Goal: Task Accomplishment & Management: Use online tool/utility

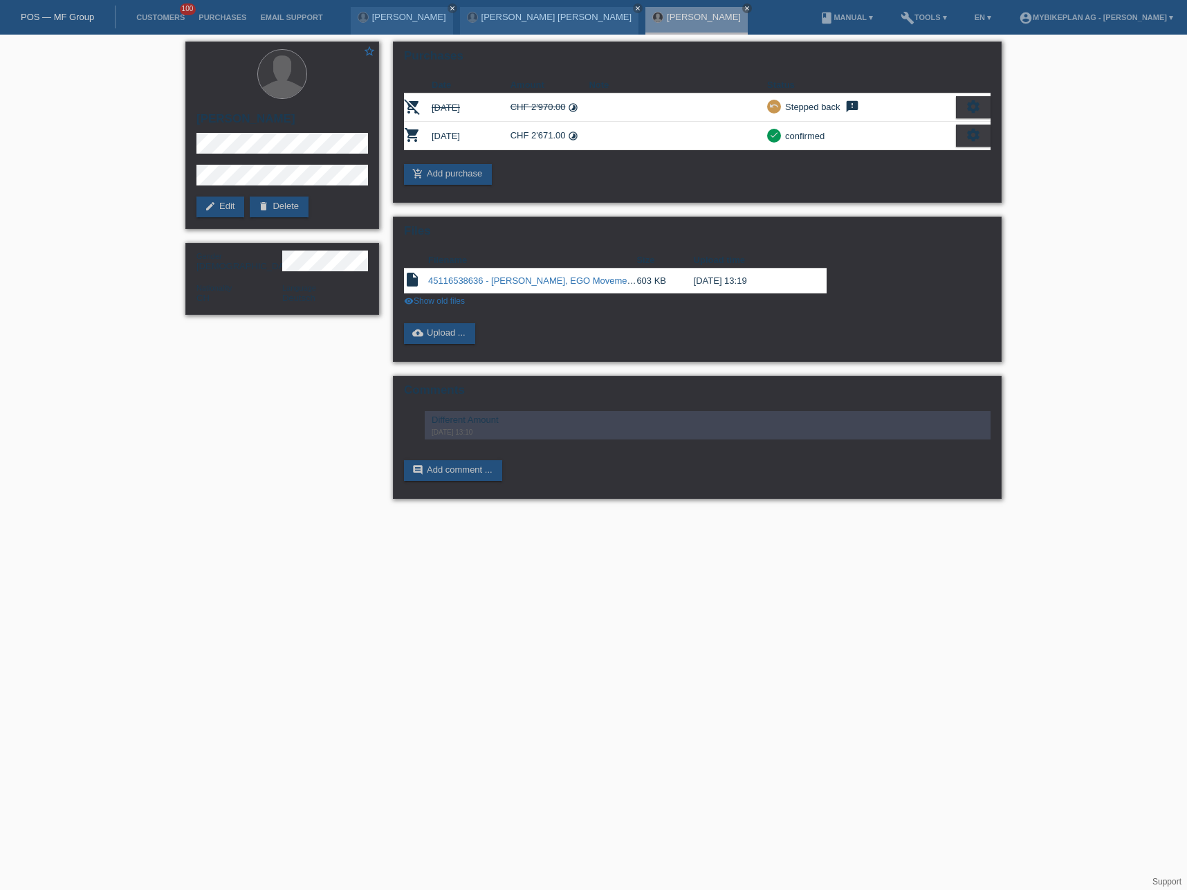
click at [73, 15] on link "POS — MF Group" at bounding box center [57, 17] width 73 height 10
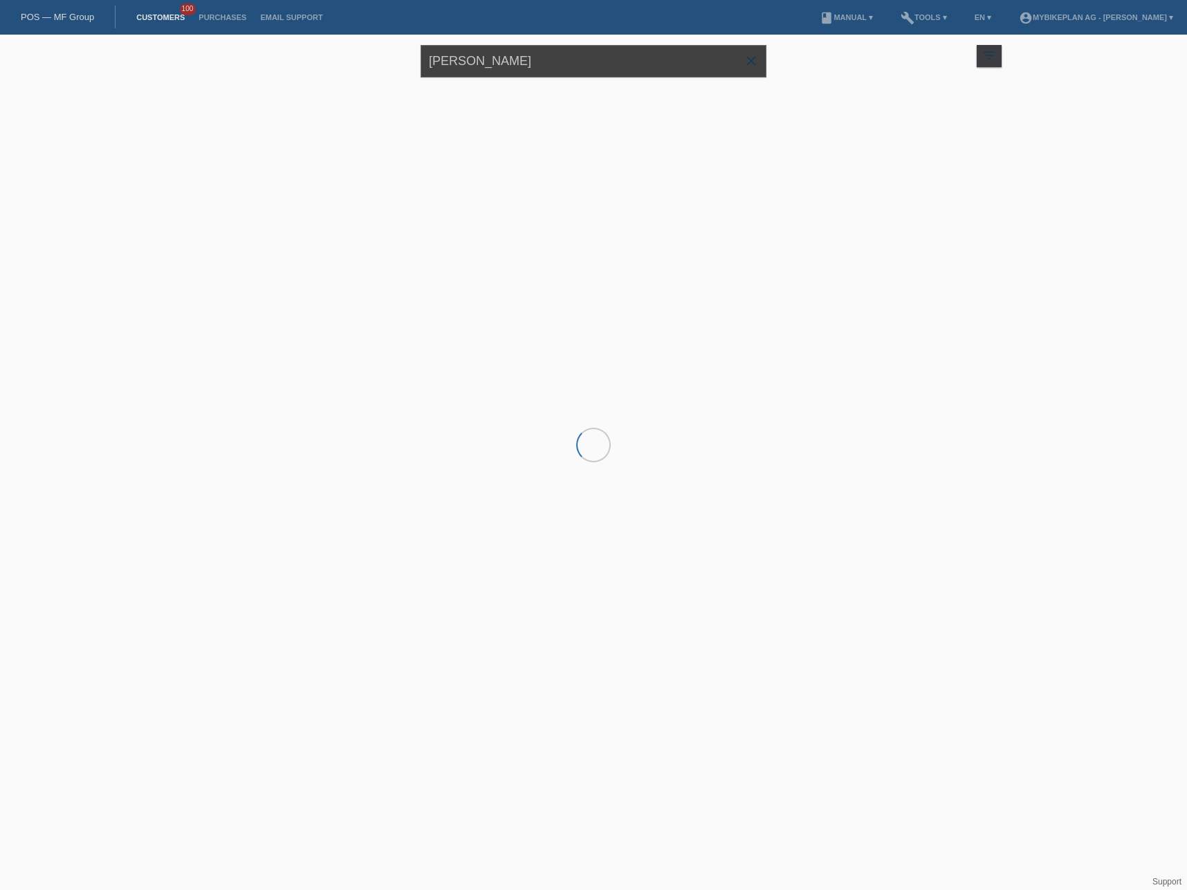
click at [463, 62] on input "Philippe Bachmann" at bounding box center [594, 61] width 346 height 33
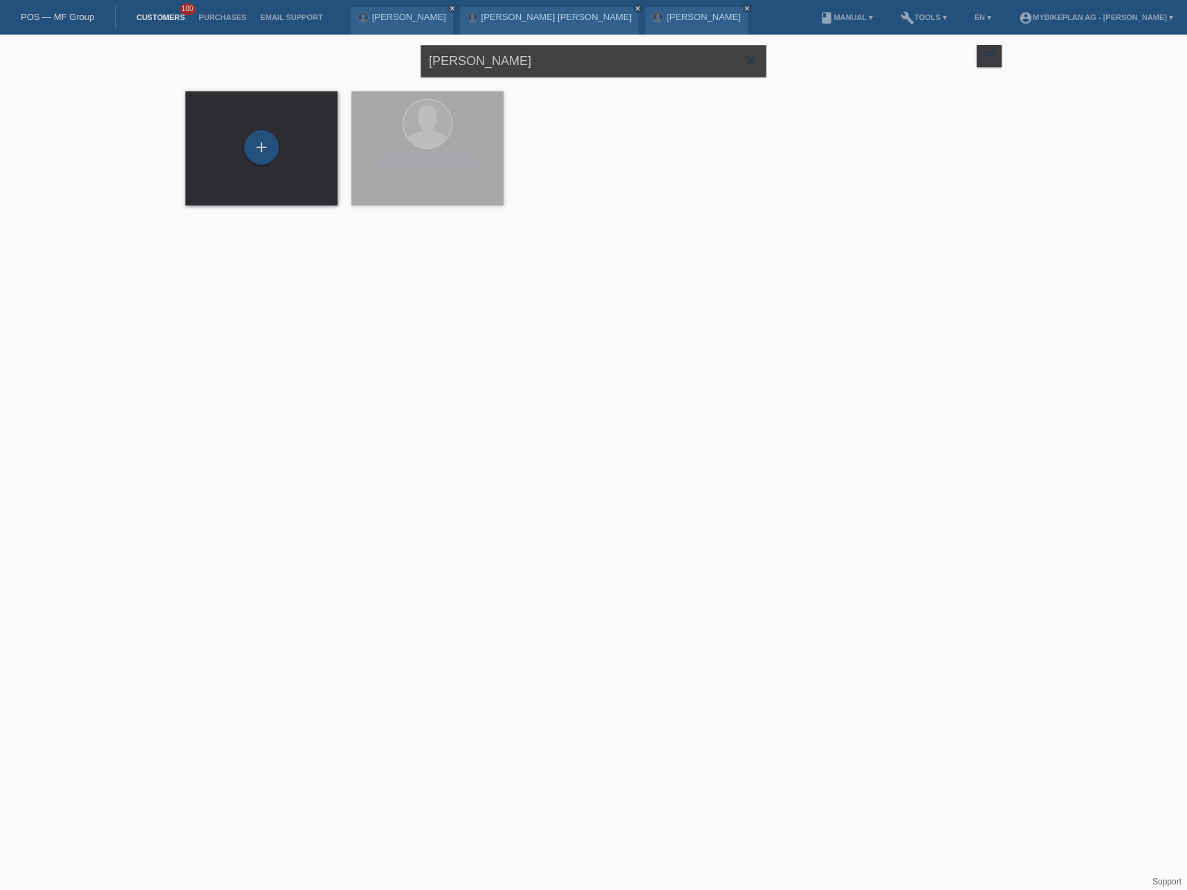
click at [463, 62] on input "Philippe Bachmann" at bounding box center [594, 61] width 346 height 33
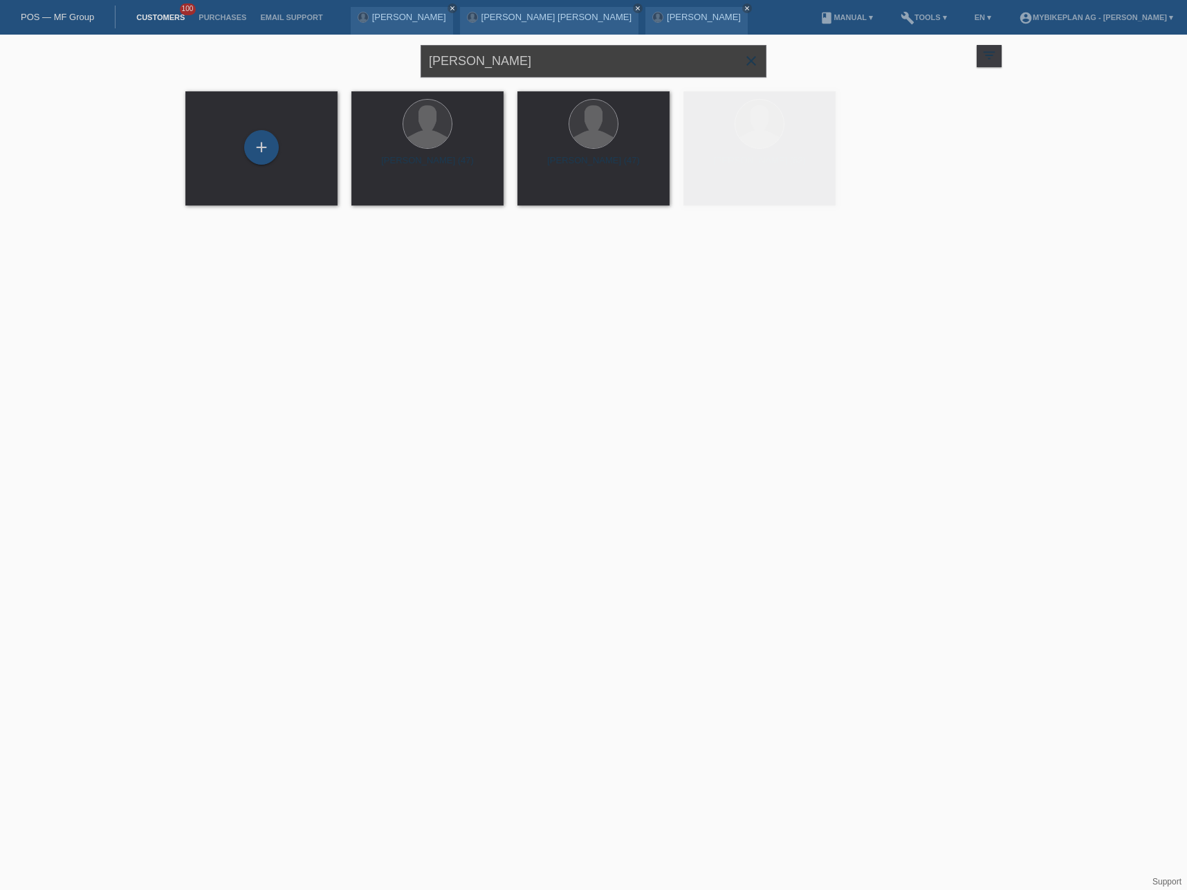
paste input "Marie Veuthey Crettex"
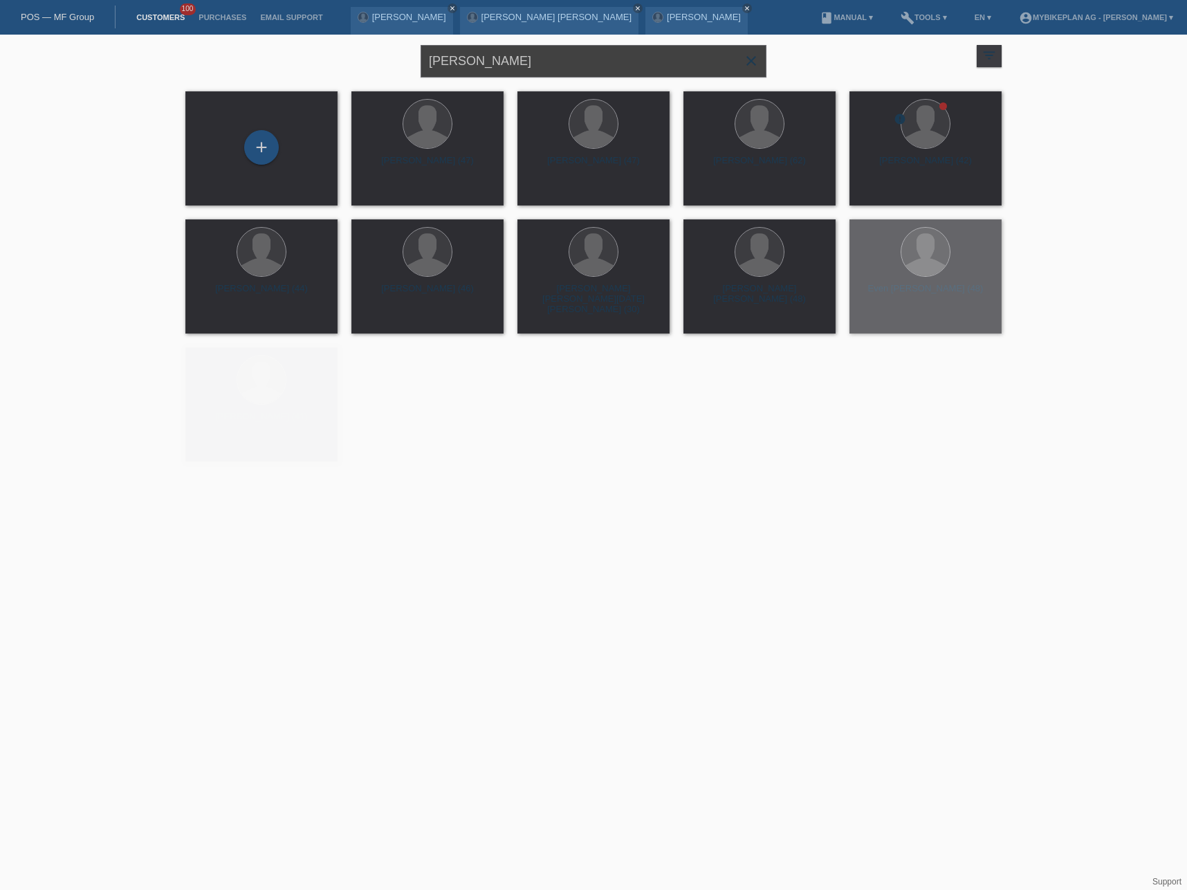
type input "Marie Veuthey Crettex"
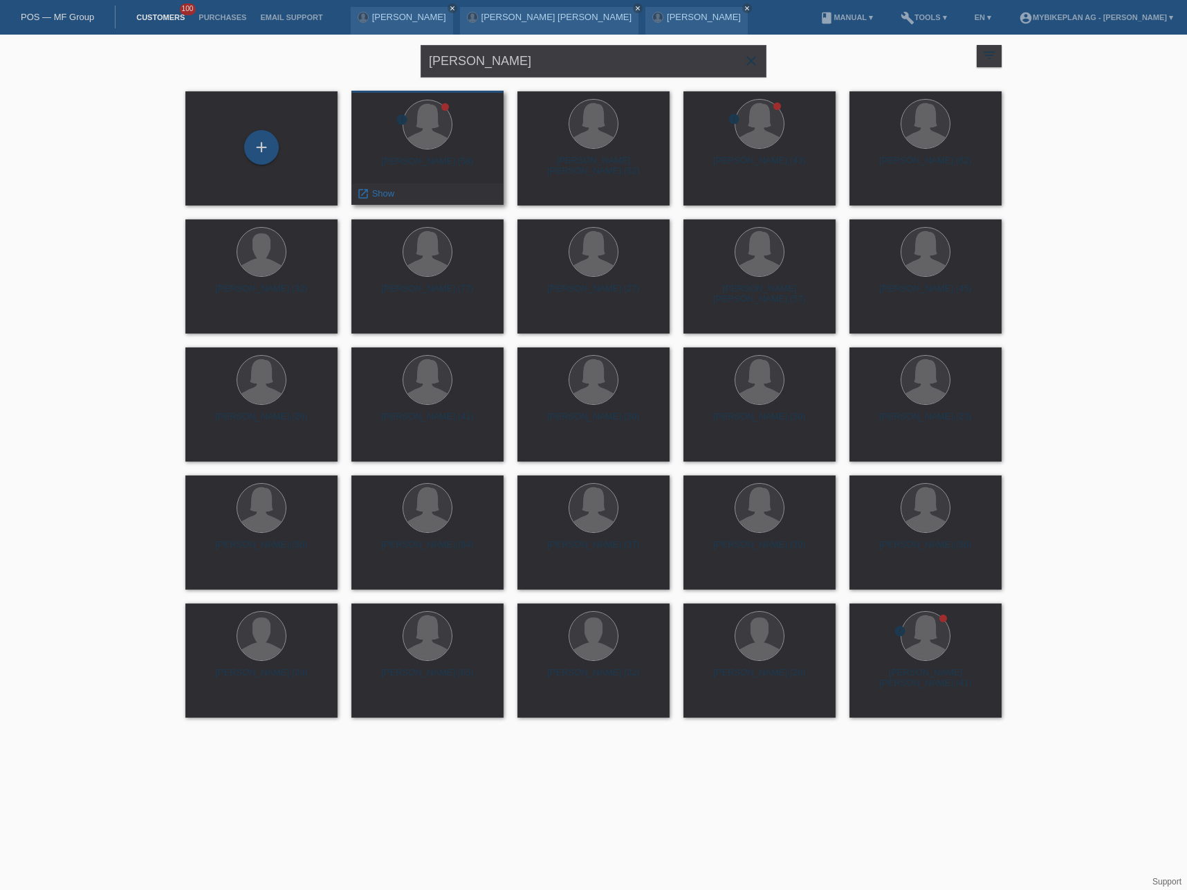
click at [452, 167] on div "Marie Claude Veuthey Crettex (58)" at bounding box center [427, 167] width 130 height 22
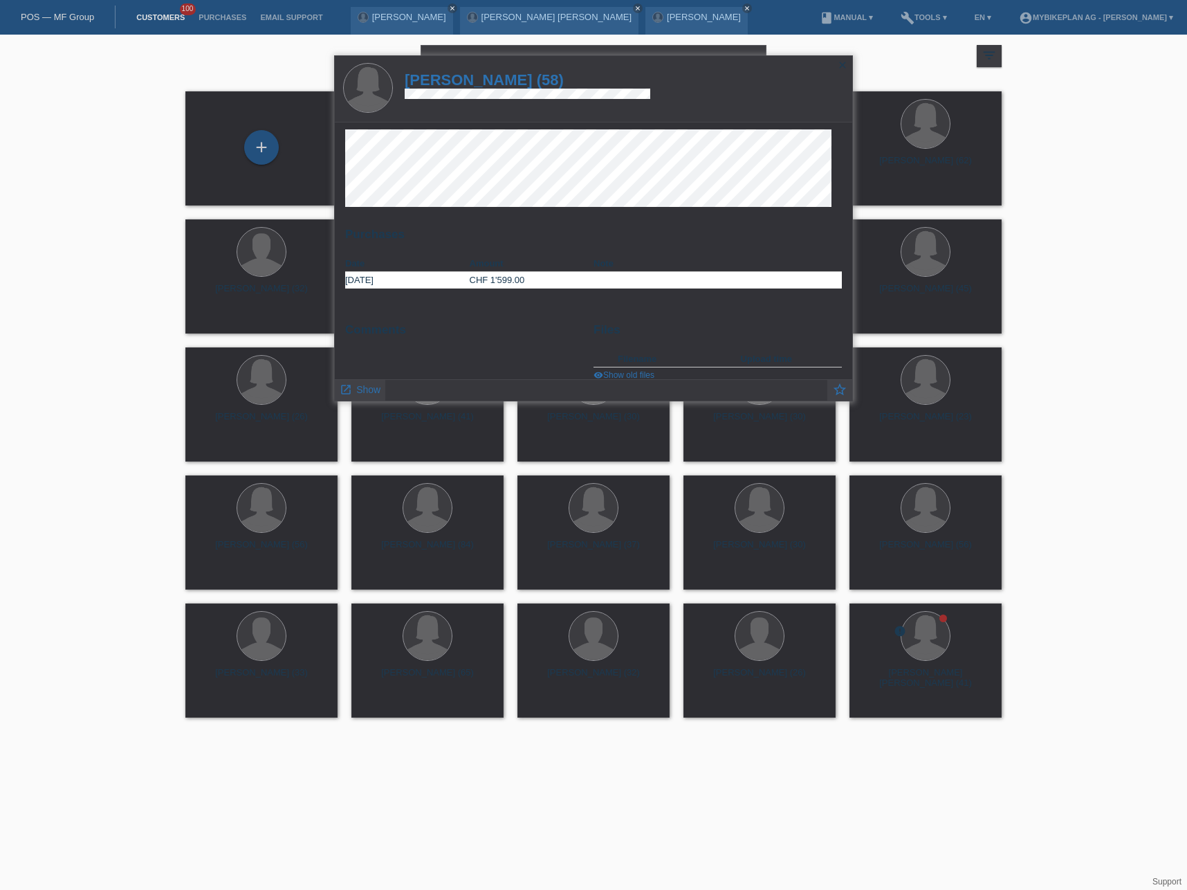
click at [491, 75] on h1 "Marie Claude Veuthey Crettex (58)" at bounding box center [528, 79] width 246 height 17
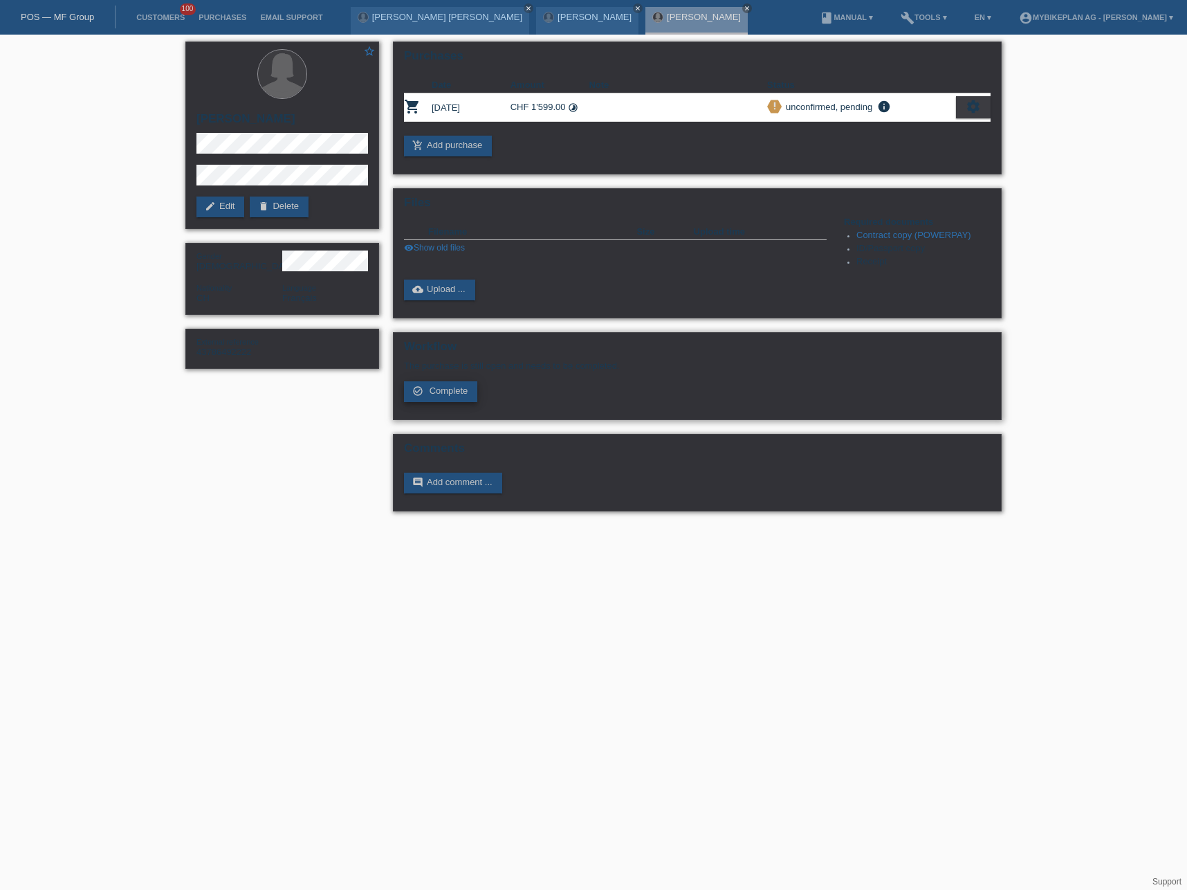
click at [441, 394] on span "Complete" at bounding box center [449, 390] width 39 height 10
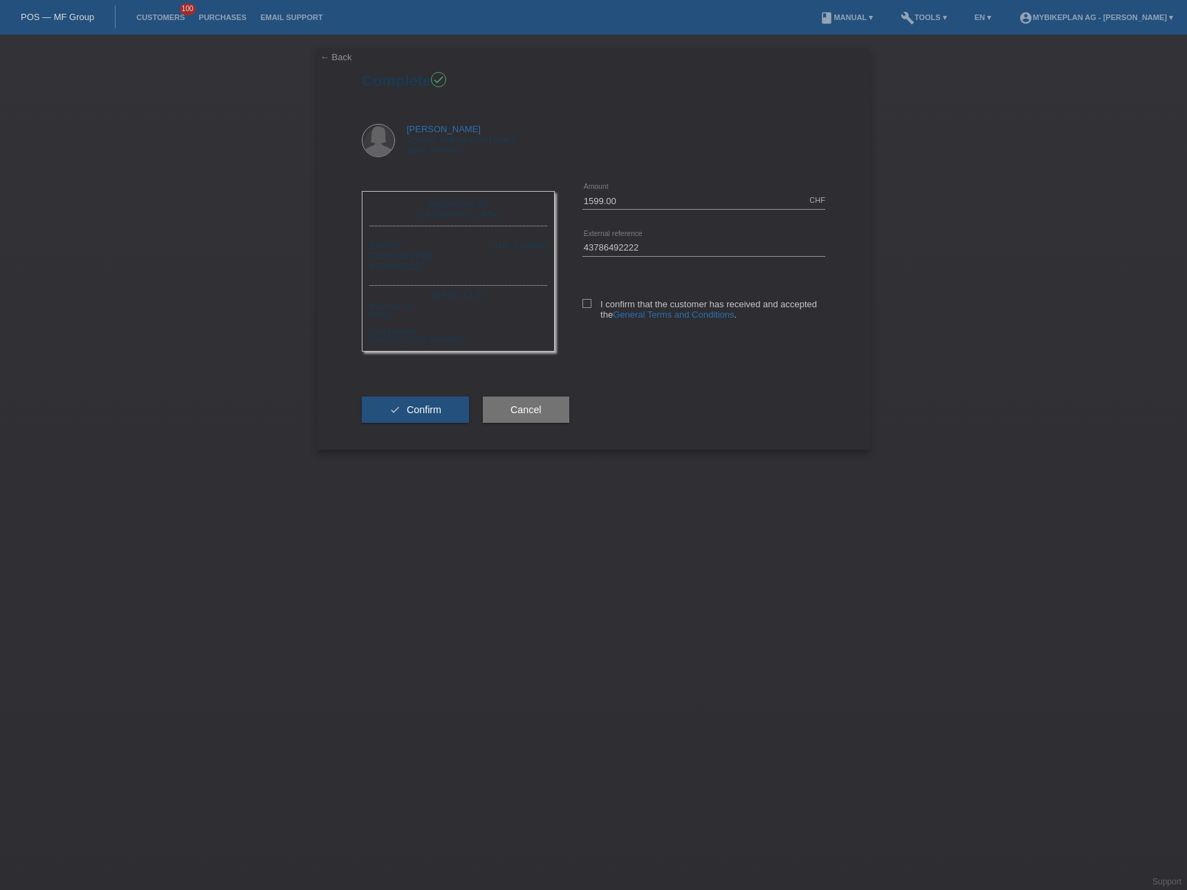
click at [581, 302] on div "1599.00 CHF error Amount 43786492222 error" at bounding box center [690, 261] width 270 height 169
click at [585, 308] on label "I confirm that the customer has received and accepted the General Terms and Con…" at bounding box center [703, 309] width 243 height 21
click at [585, 308] on input "I confirm that the customer has received and accepted the General Terms and Con…" at bounding box center [586, 303] width 9 height 9
checkbox input "true"
click at [428, 404] on span "Confirm" at bounding box center [424, 409] width 35 height 11
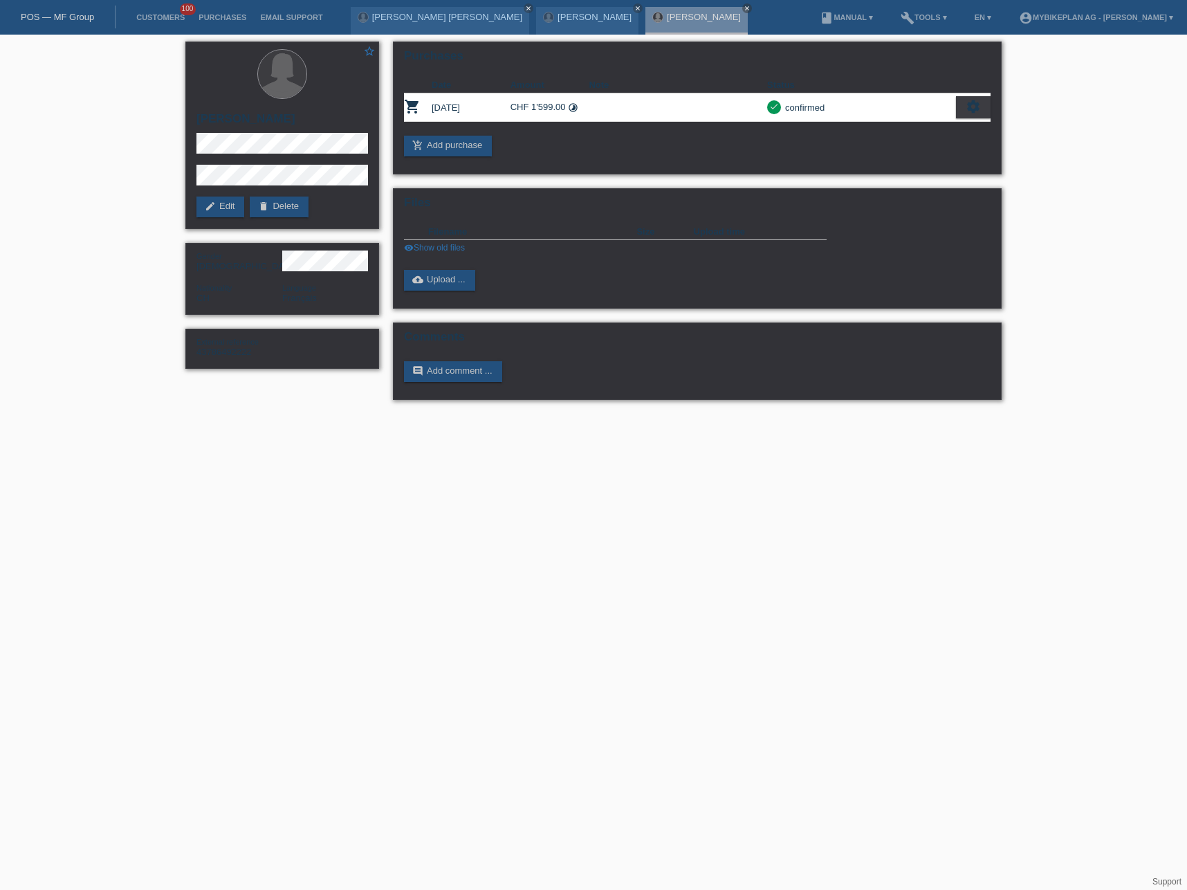
click at [54, 17] on link "POS — MF Group" at bounding box center [57, 17] width 73 height 10
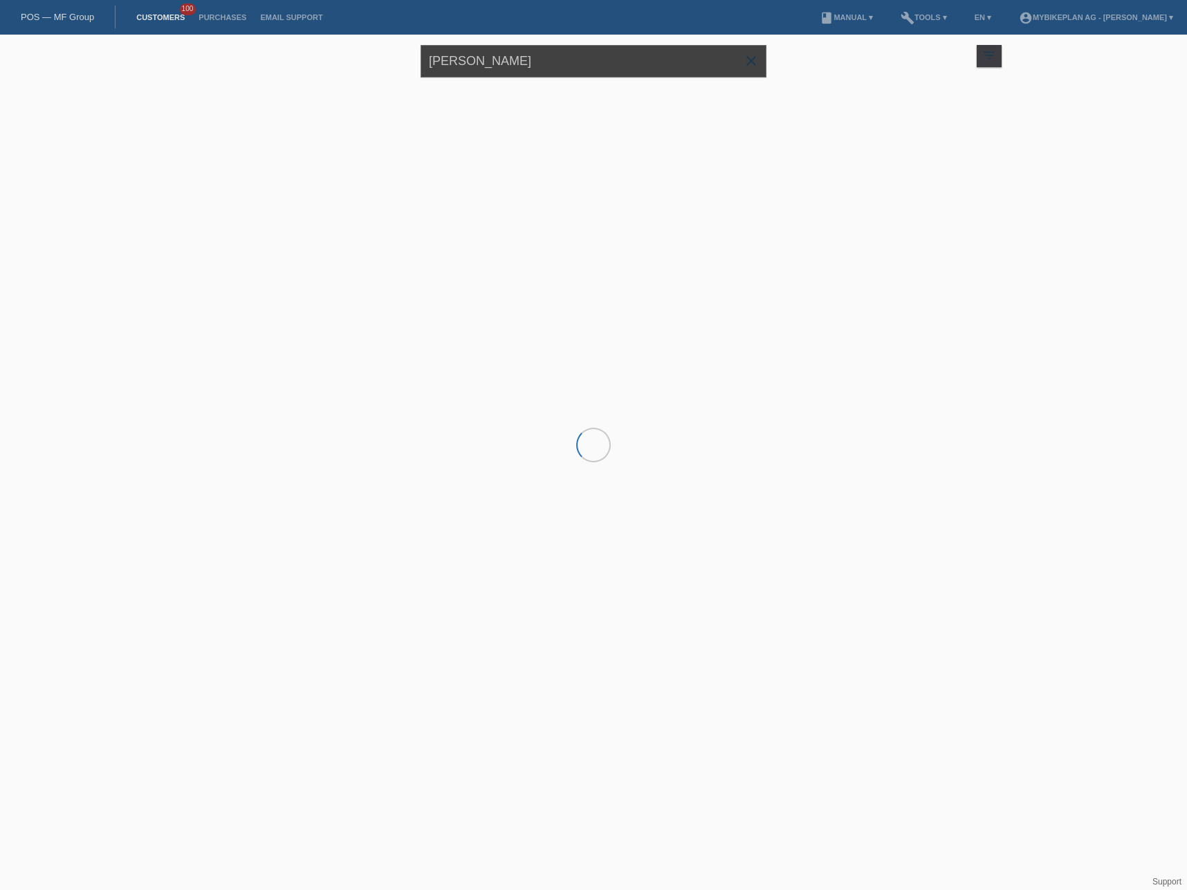
click at [555, 66] on input "Marie Veuthey Crettex" at bounding box center [594, 61] width 346 height 33
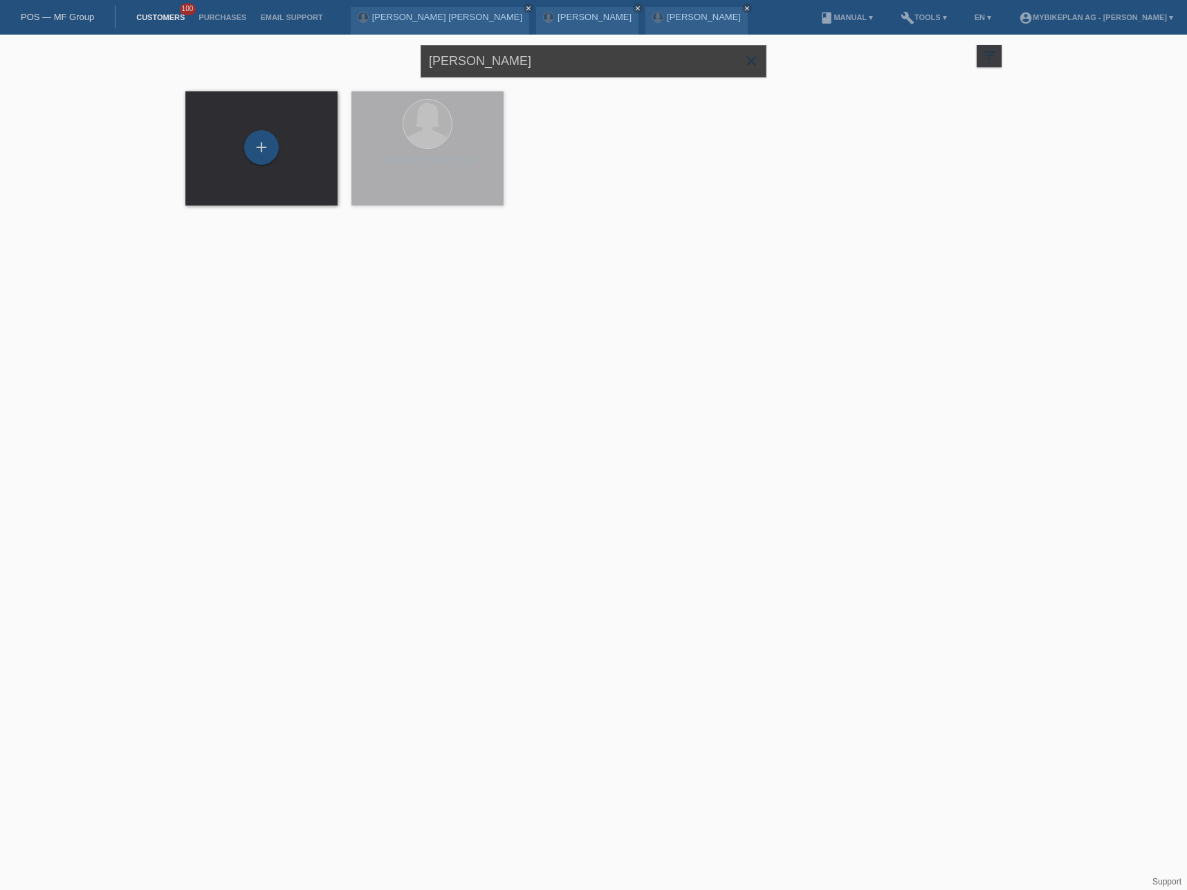
click at [555, 66] on input "Marie Veuthey Crettex" at bounding box center [594, 61] width 346 height 33
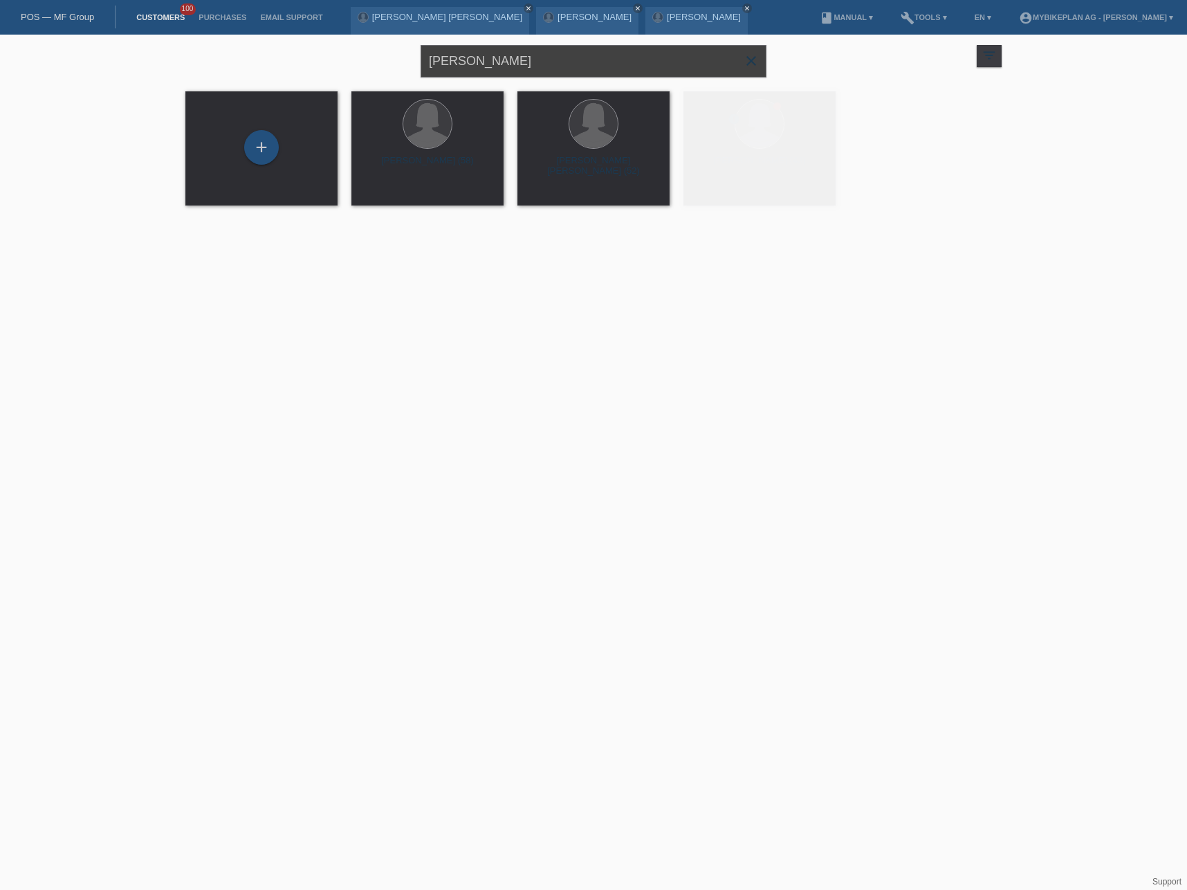
paste input "Nicola Auderset"
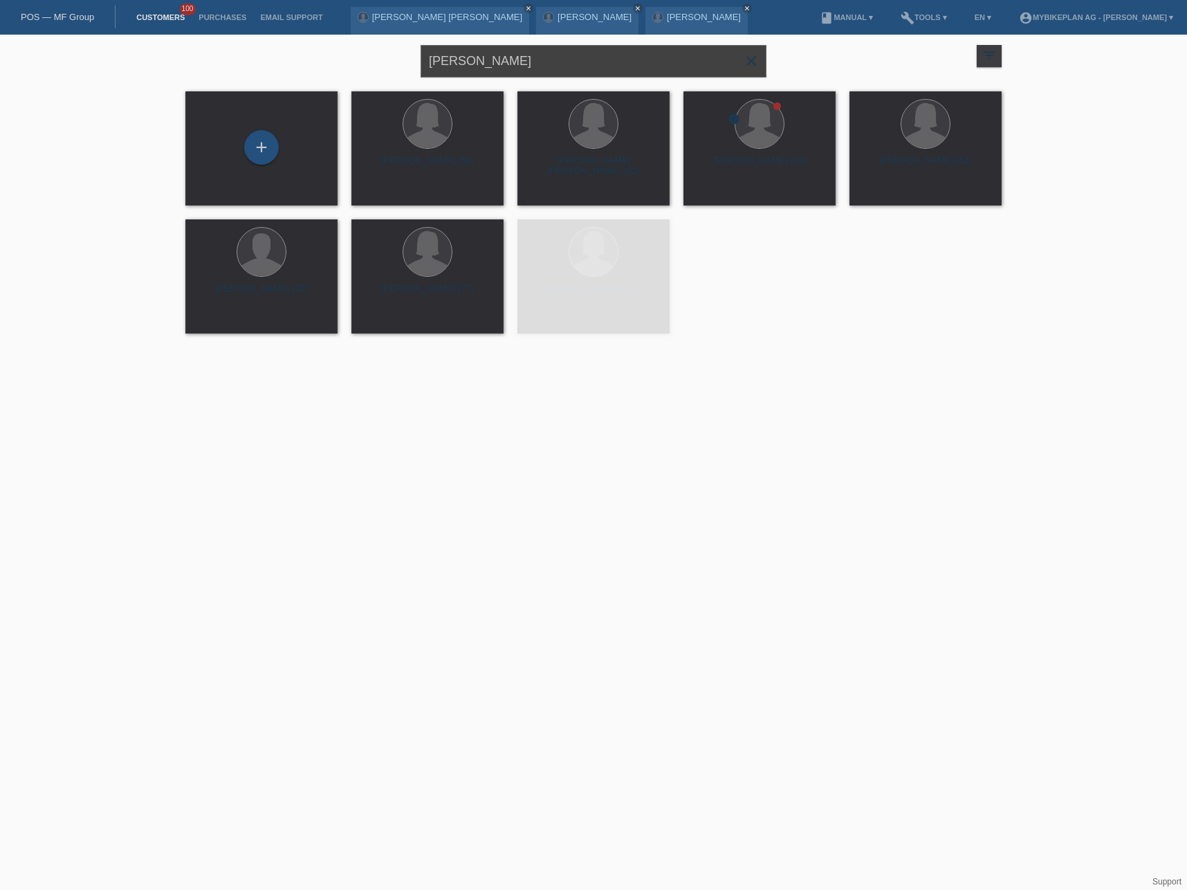
type input "Nicola Auderset"
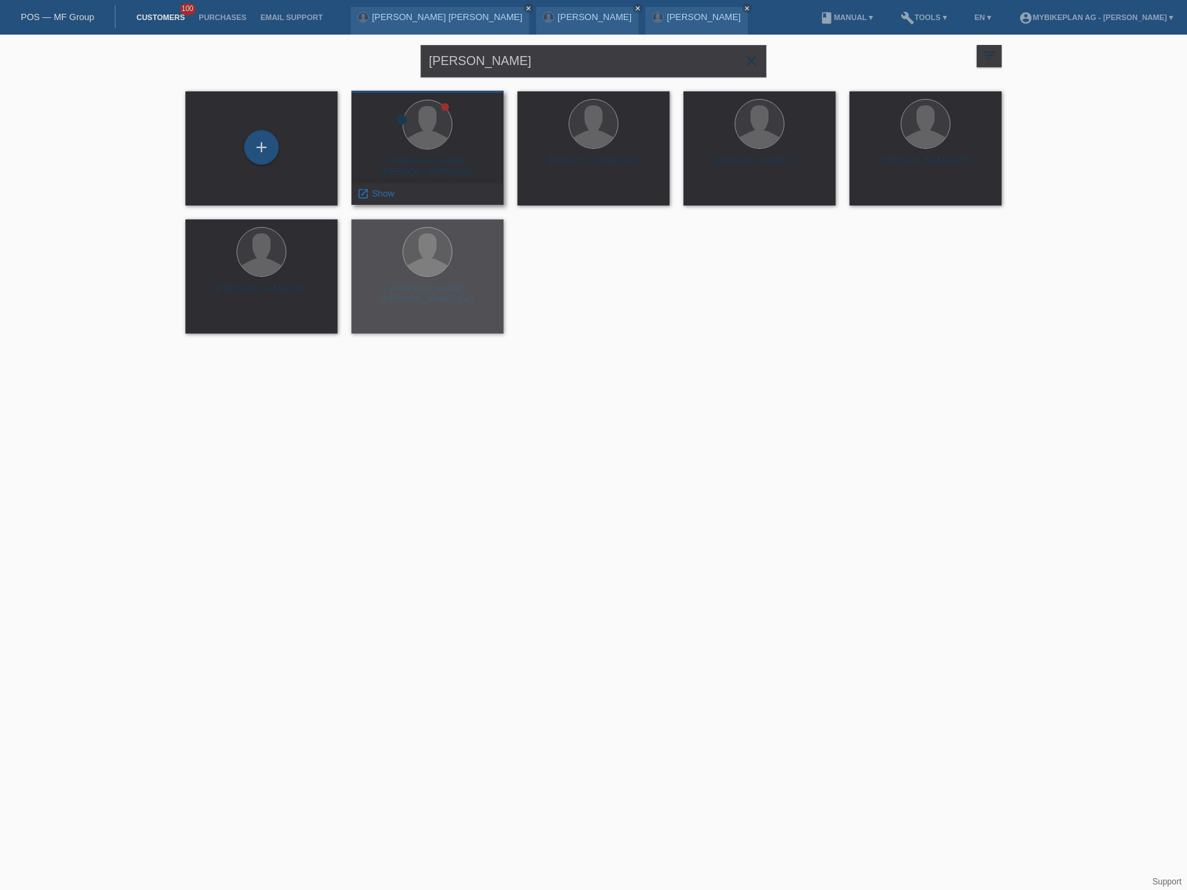
click at [453, 162] on div "Nicola Thierry Auderset (50)" at bounding box center [427, 167] width 130 height 22
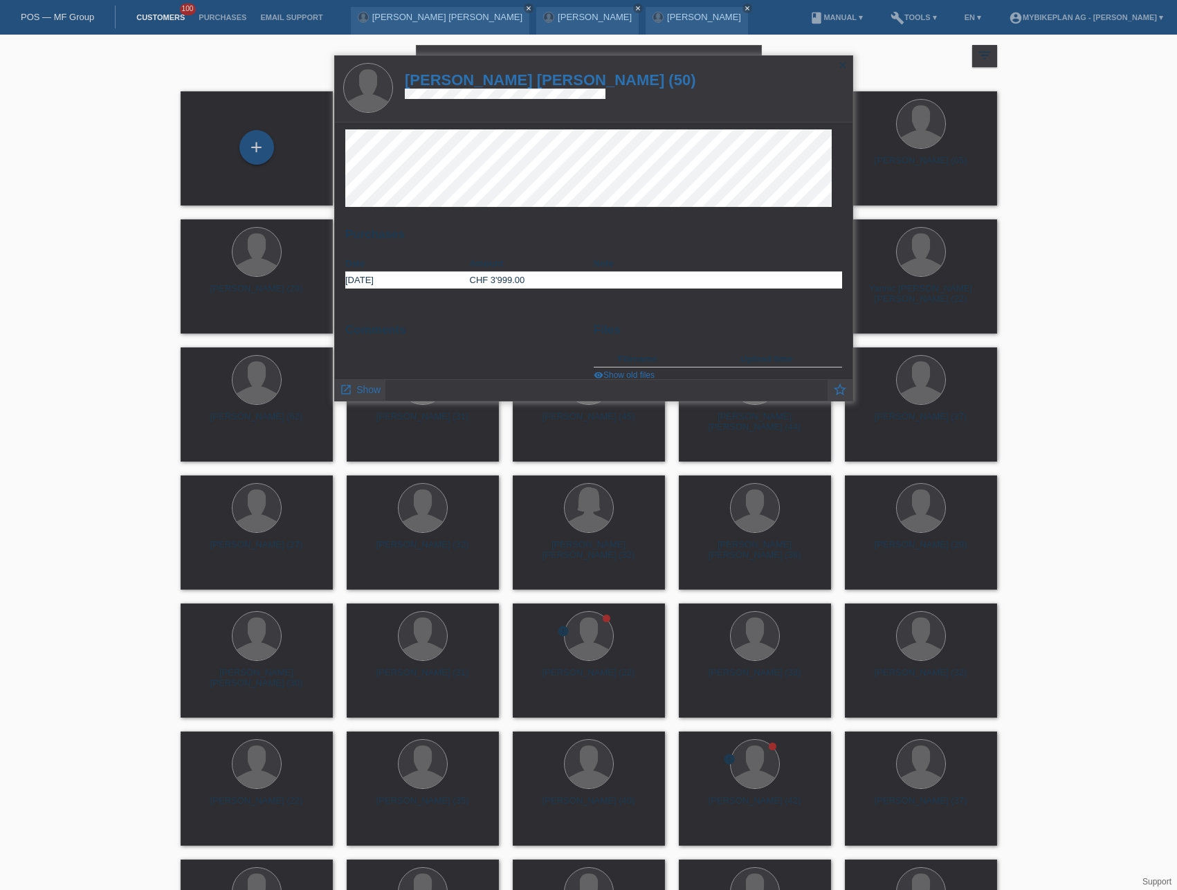
click at [474, 78] on h1 "[PERSON_NAME] [PERSON_NAME] (50)" at bounding box center [550, 79] width 291 height 17
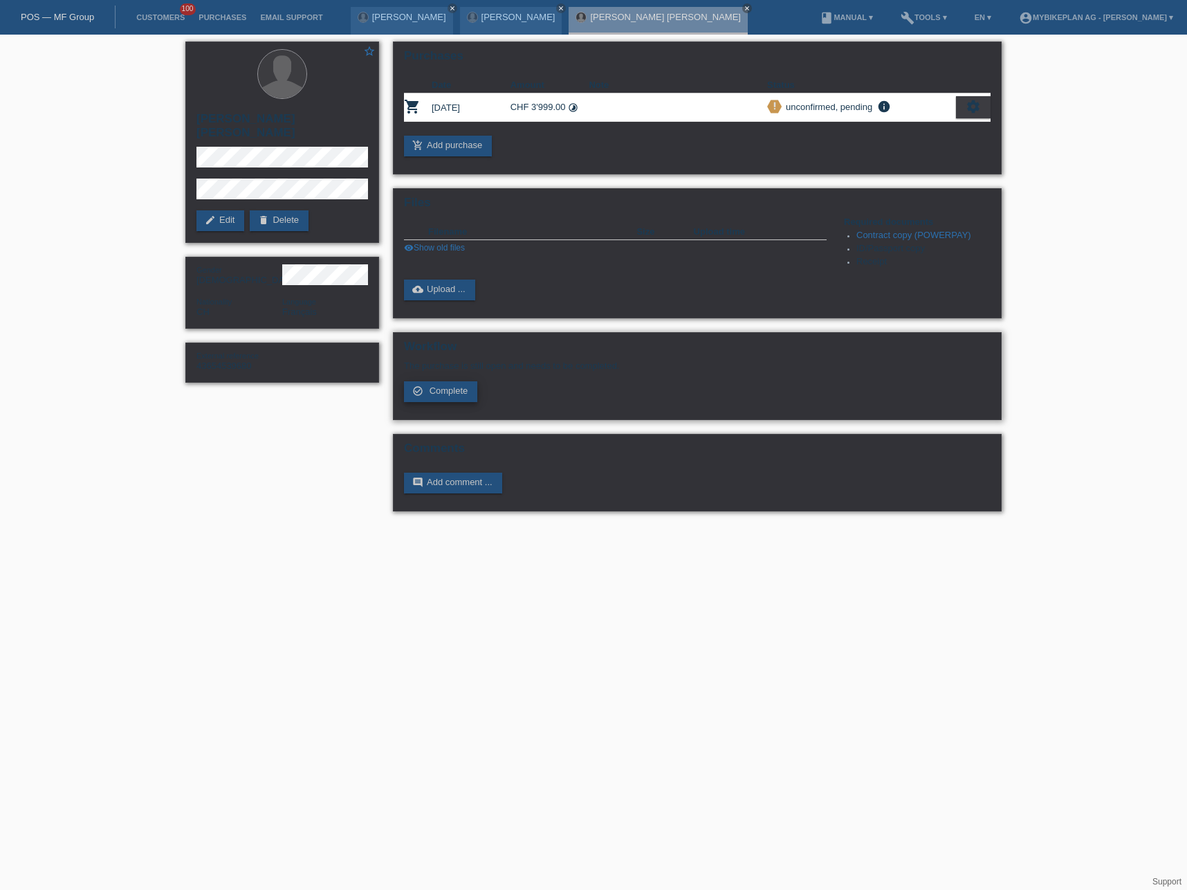
click at [459, 395] on span "Complete" at bounding box center [449, 390] width 39 height 10
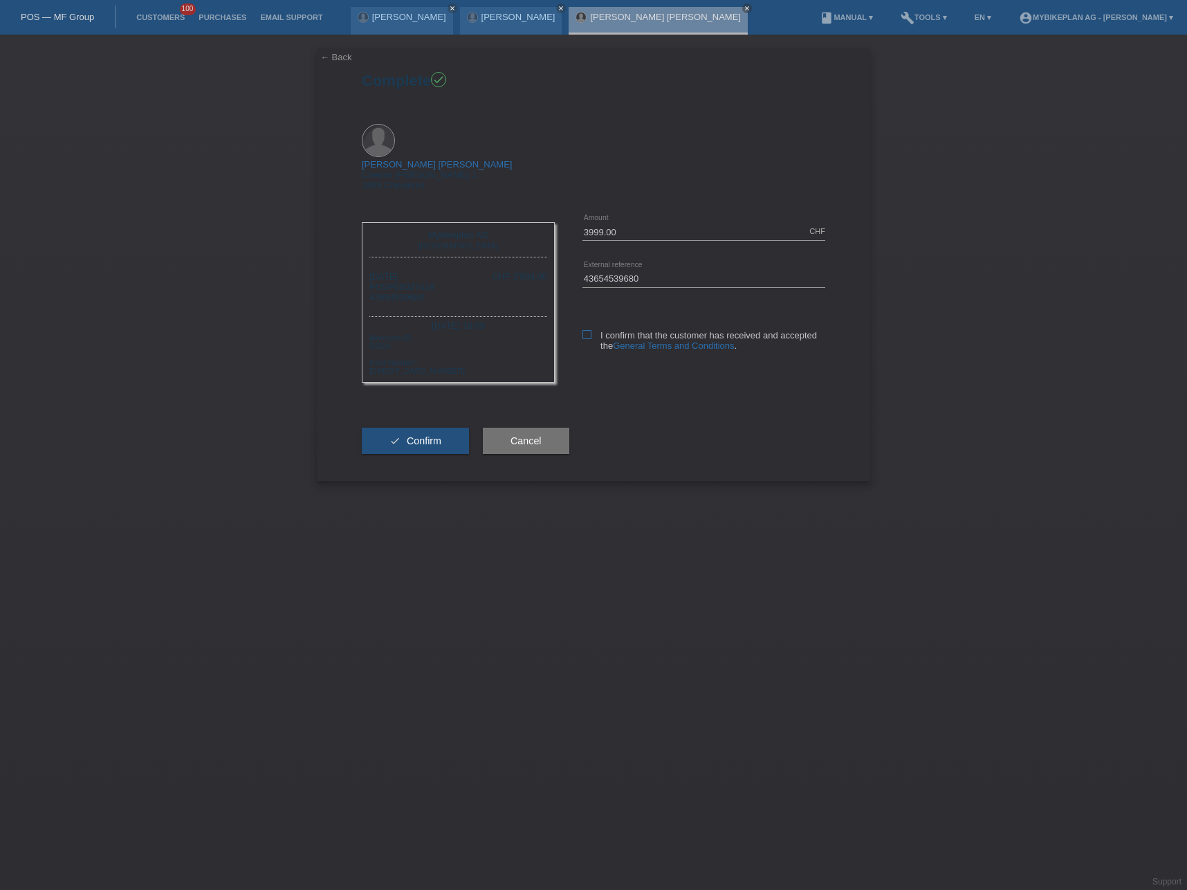
click at [587, 330] on icon at bounding box center [586, 334] width 9 height 9
click at [587, 330] on input "I confirm that the customer has received and accepted the General Terms and Con…" at bounding box center [586, 334] width 9 height 9
checkbox input "true"
click at [443, 428] on button "check Confirm" at bounding box center [415, 441] width 107 height 26
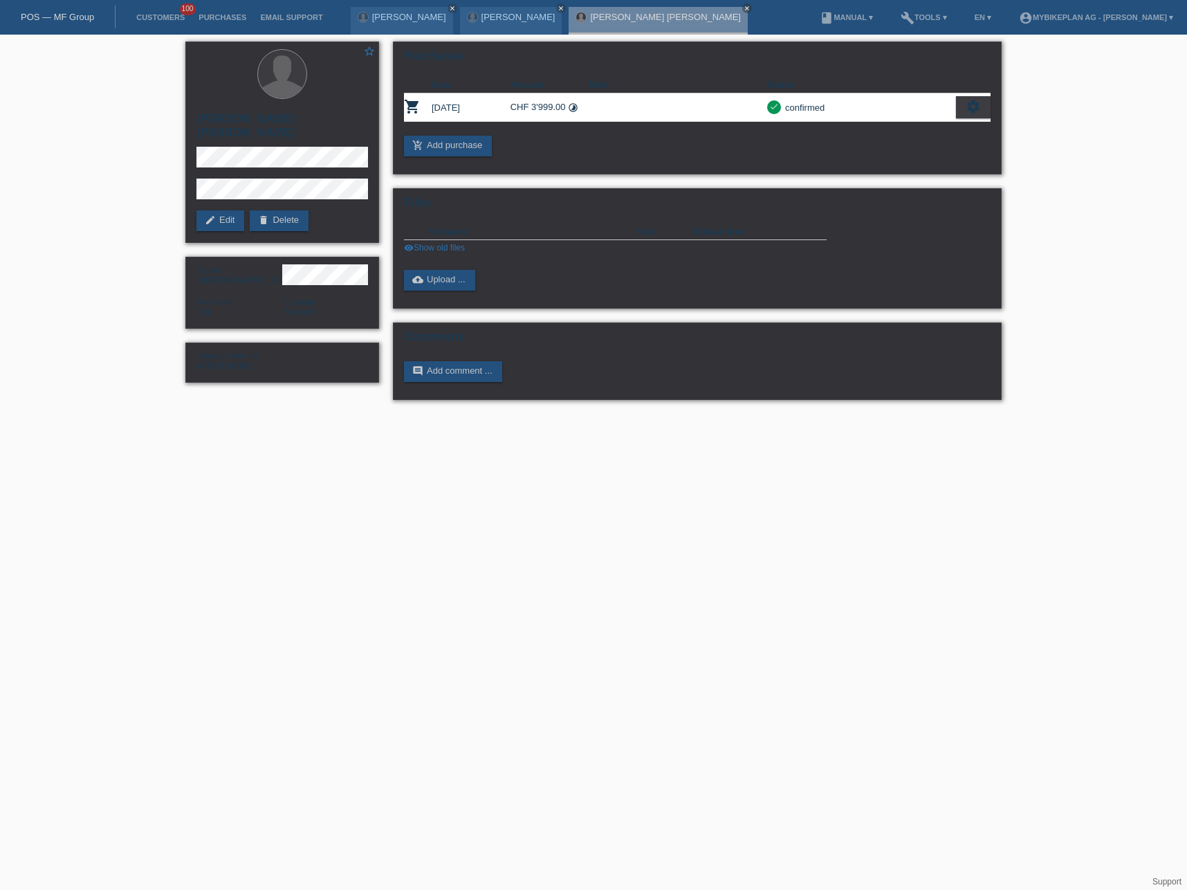
click at [58, 20] on link "POS — MF Group" at bounding box center [57, 17] width 73 height 10
click at [59, 17] on link "POS — MF Group" at bounding box center [57, 17] width 73 height 10
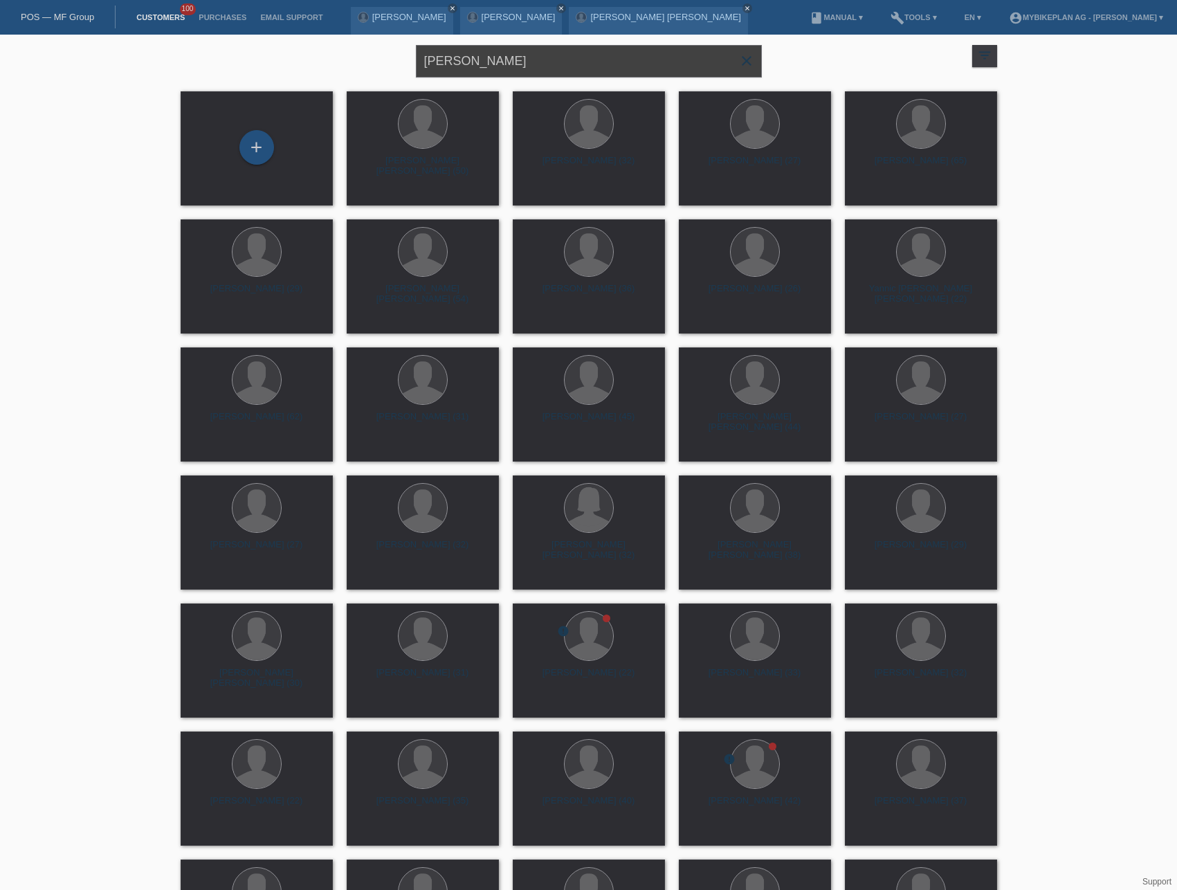
click at [490, 62] on input "Nicola Auderset" at bounding box center [589, 61] width 346 height 33
paste input "[PERSON_NAME]"
type input "[PERSON_NAME]"
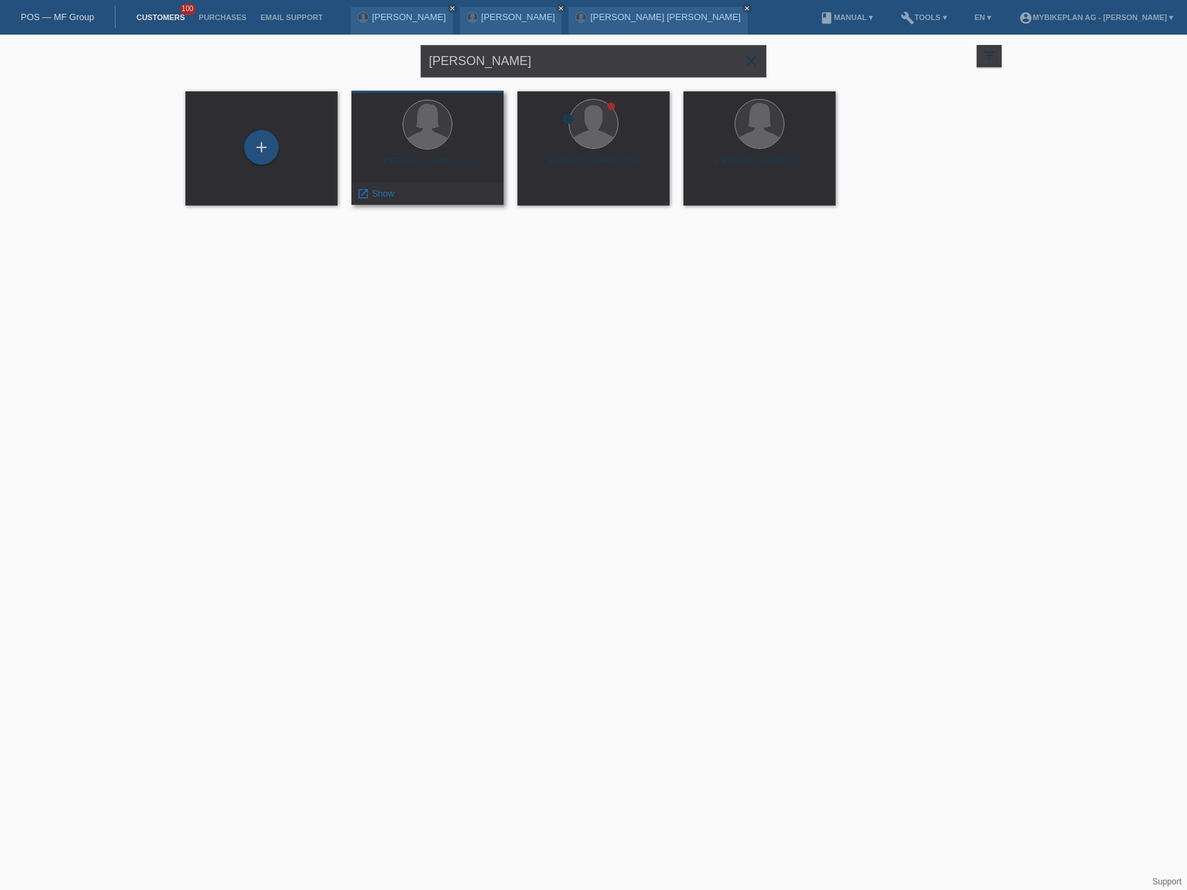
click at [448, 162] on div "Rosita Maeder (63)" at bounding box center [427, 167] width 130 height 22
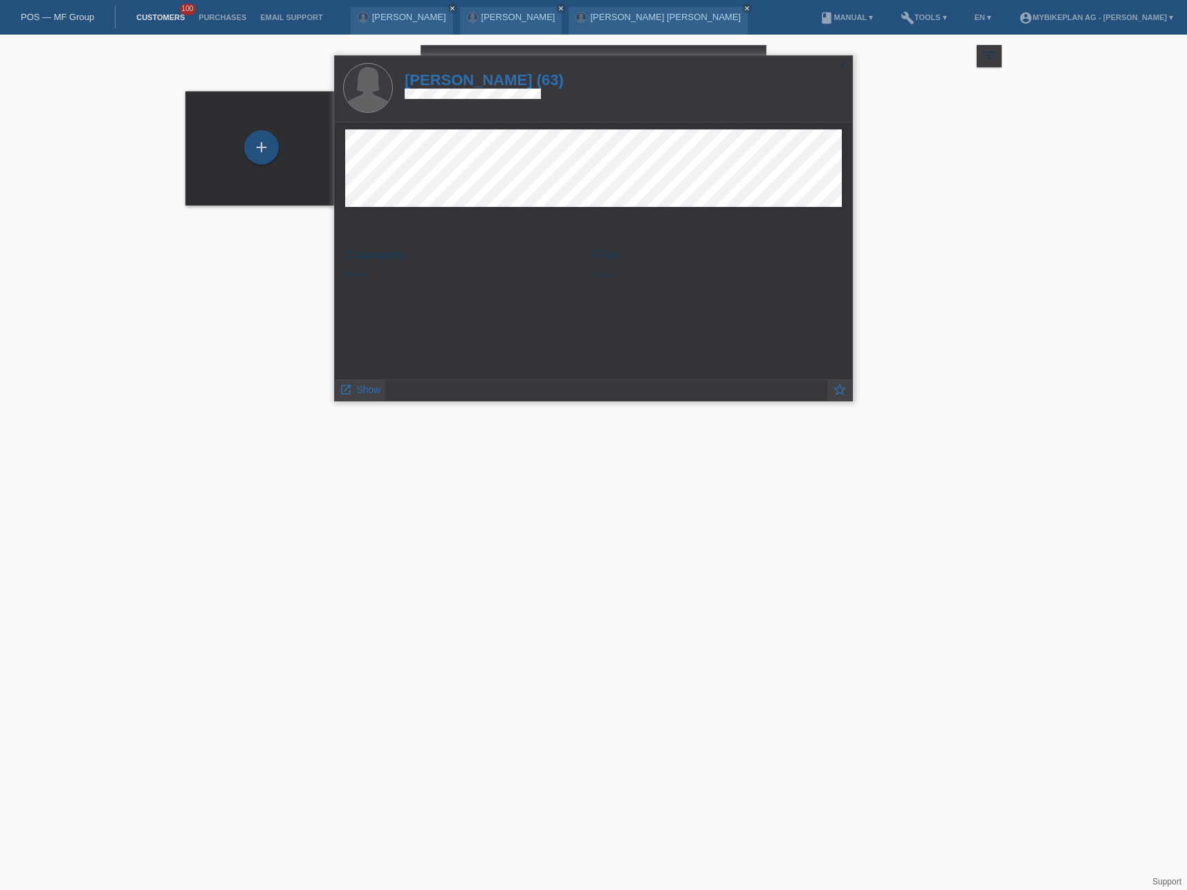
click at [473, 82] on h1 "Rosita Maeder (63)" at bounding box center [484, 79] width 159 height 17
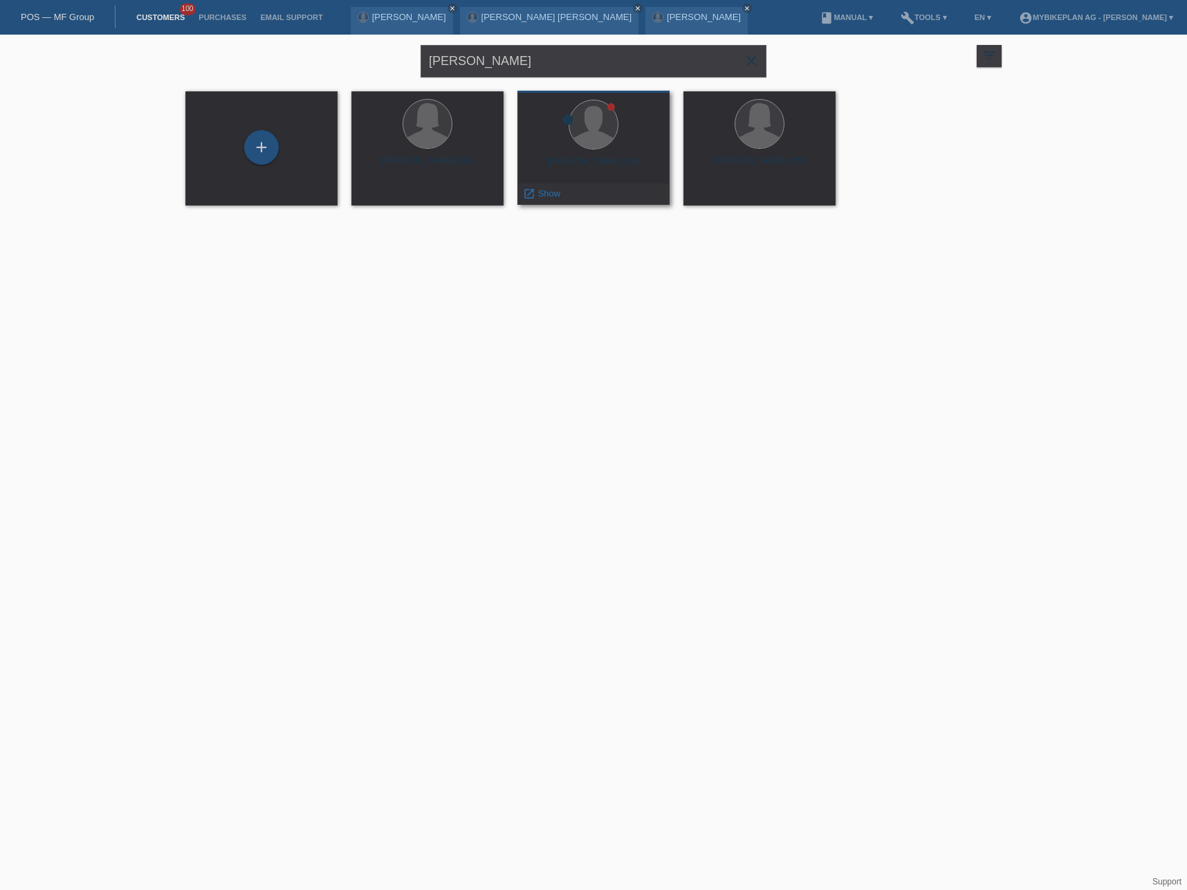
click at [576, 163] on div "Bernhard Maeder (59)" at bounding box center [594, 167] width 130 height 22
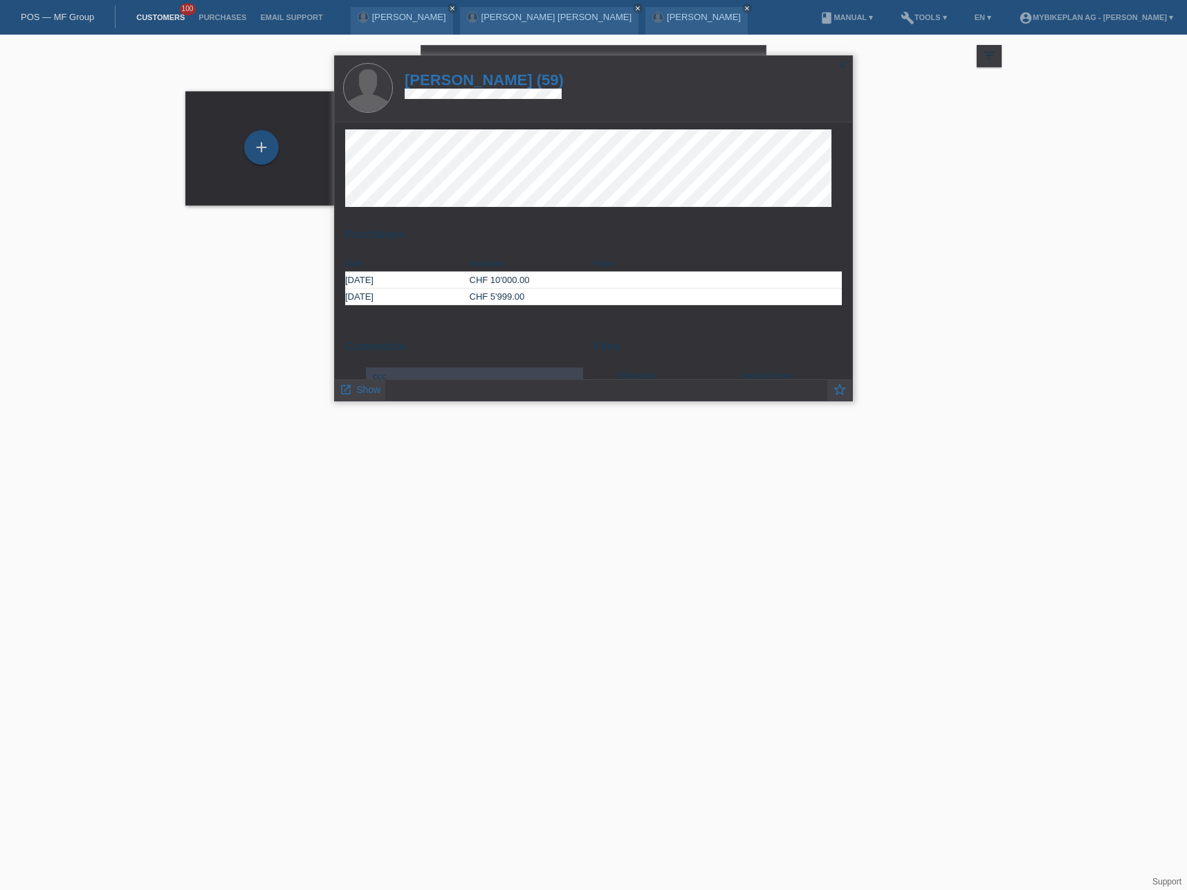
click at [530, 80] on h1 "Bernhard Maeder (59)" at bounding box center [484, 79] width 159 height 17
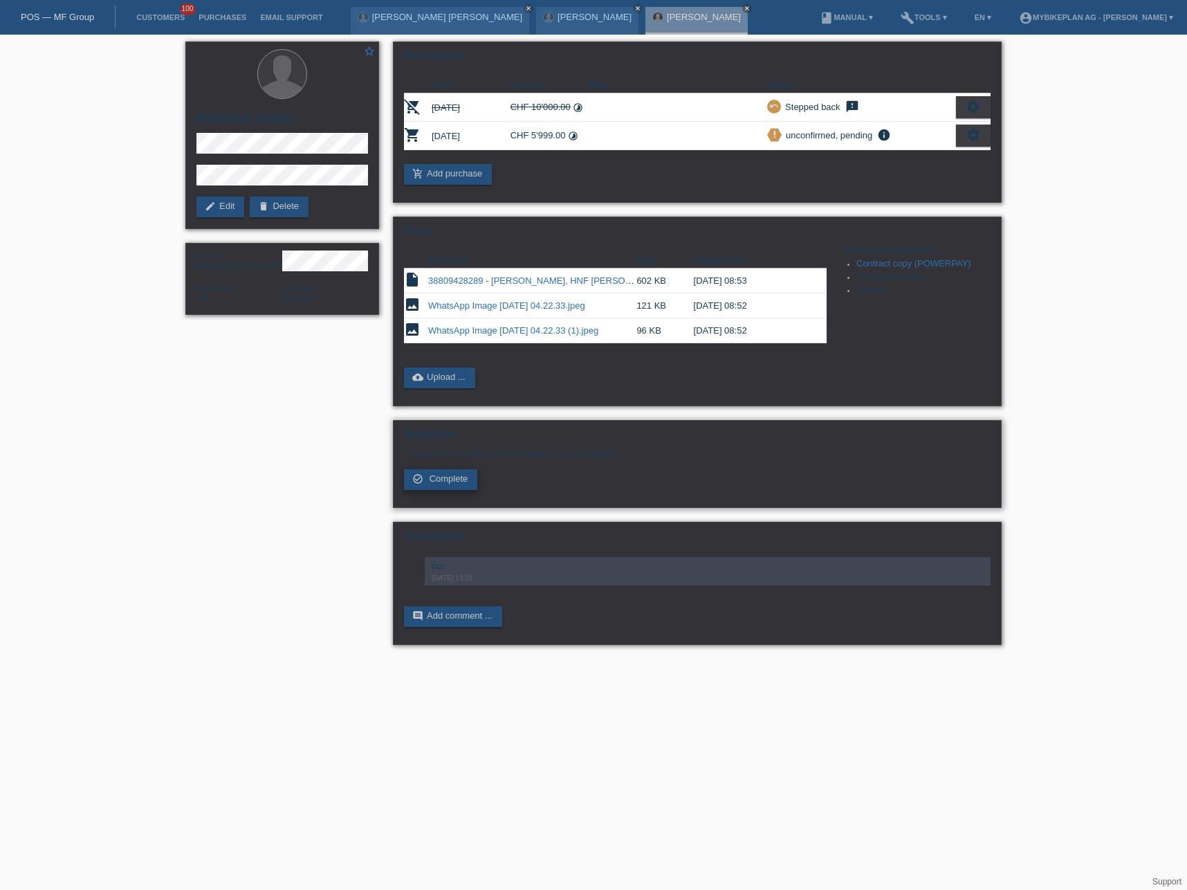
click at [445, 482] on span "Complete" at bounding box center [449, 478] width 39 height 10
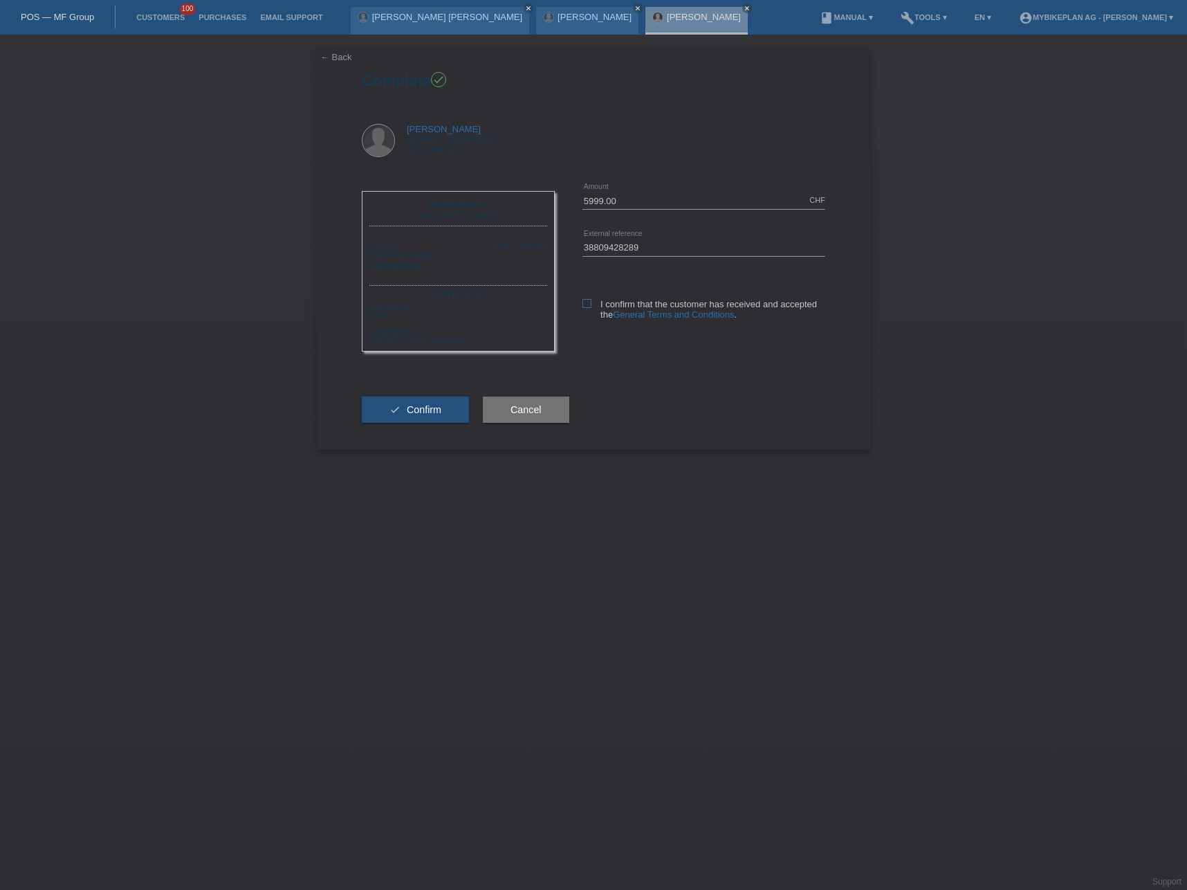
click at [587, 306] on icon at bounding box center [586, 303] width 9 height 9
click at [587, 306] on input "I confirm that the customer has received and accepted the General Terms and Con…" at bounding box center [586, 303] width 9 height 9
checkbox input "true"
click at [405, 412] on button "check Confirm" at bounding box center [415, 409] width 107 height 26
